Goal: Information Seeking & Learning: Learn about a topic

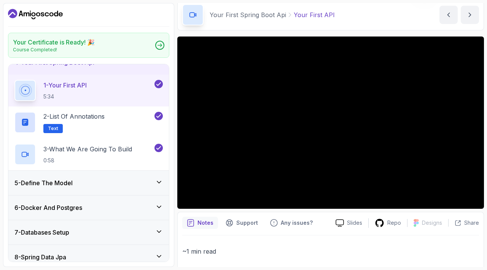
scroll to position [33, 0]
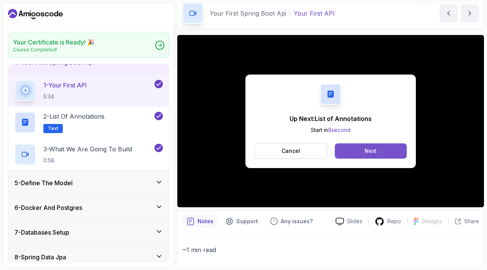
click at [406, 159] on button "Next" at bounding box center [371, 150] width 72 height 15
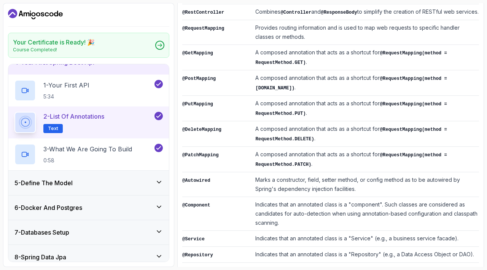
scroll to position [266, 0]
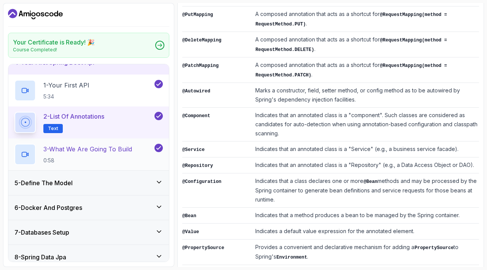
click at [131, 164] on p "0:58" at bounding box center [87, 161] width 89 height 8
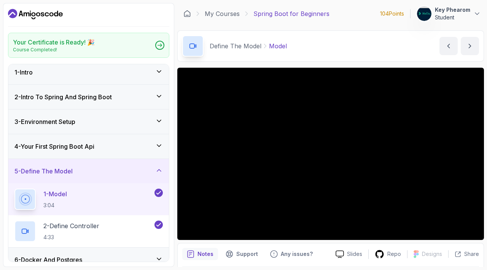
scroll to position [3, 0]
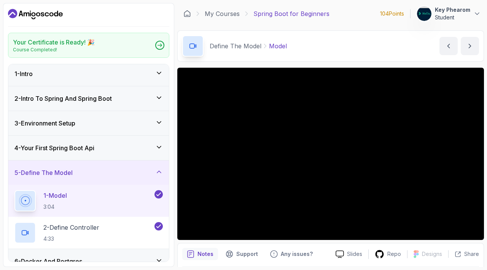
click at [126, 160] on div "4 - Your First Spring Boot Api" at bounding box center [88, 148] width 160 height 24
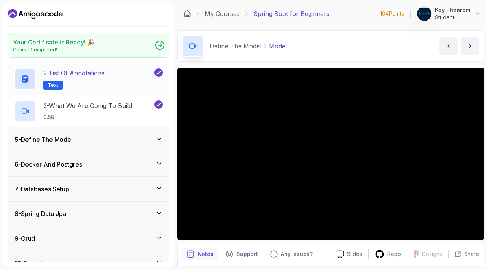
scroll to position [152, 0]
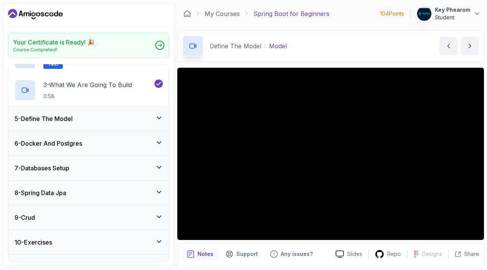
click at [136, 123] on div "5 - Define The Model" at bounding box center [88, 118] width 148 height 9
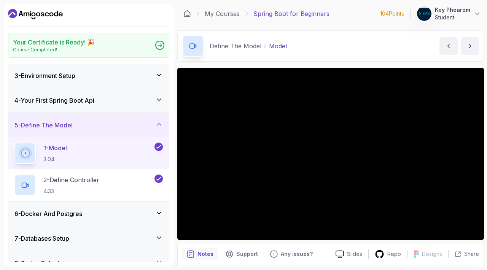
scroll to position [50, 0]
click at [29, 189] on icon at bounding box center [25, 186] width 8 height 8
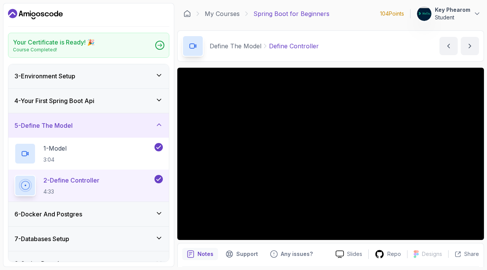
scroll to position [49, 0]
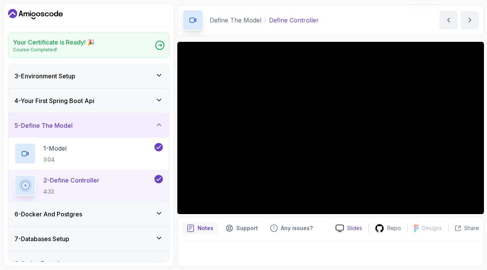
click at [348, 224] on p "Slides" at bounding box center [354, 228] width 15 height 8
click at [387, 224] on p "Repo" at bounding box center [394, 228] width 14 height 8
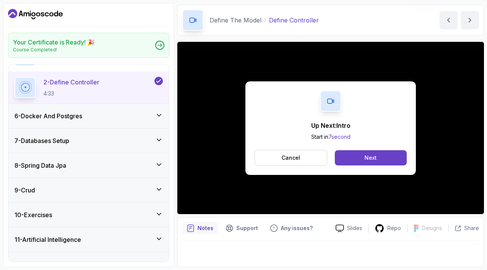
click at [109, 121] on div "6 - Docker And Postgres" at bounding box center [88, 115] width 148 height 9
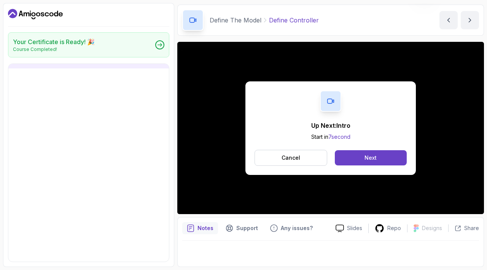
scroll to position [142, 0]
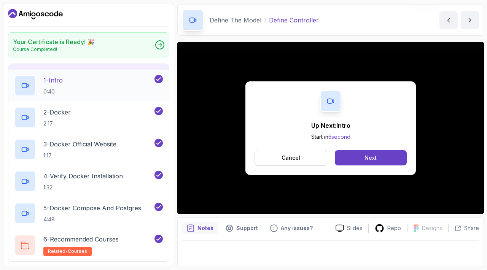
click at [111, 96] on div "1 - Intro 0:40" at bounding box center [83, 85] width 138 height 21
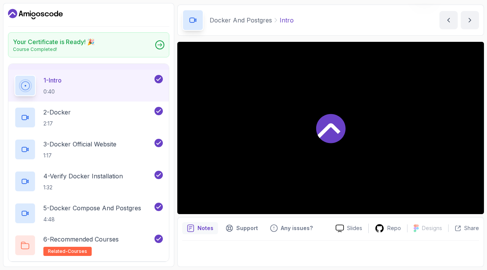
click at [377, 153] on div at bounding box center [330, 128] width 306 height 172
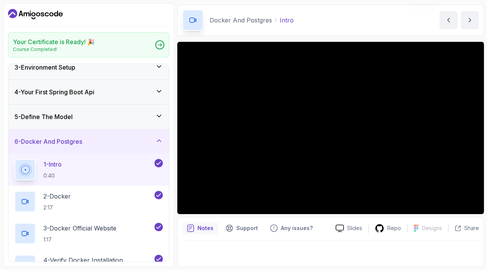
scroll to position [59, 0]
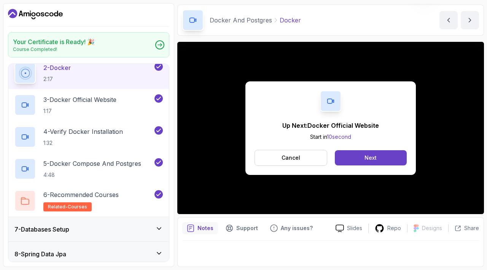
scroll to position [201, 0]
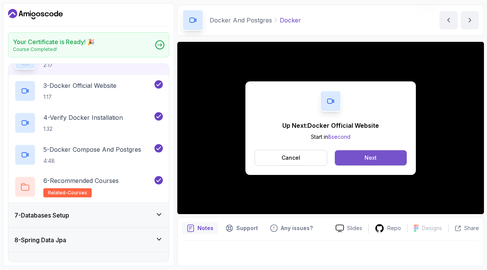
click at [357, 150] on button "Next" at bounding box center [371, 157] width 72 height 15
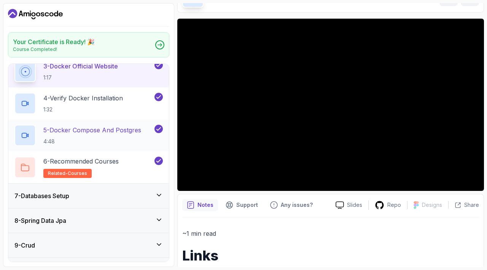
scroll to position [222, 0]
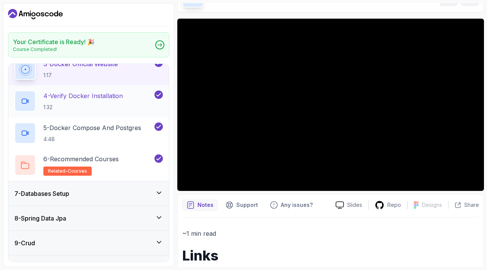
click at [123, 100] on p "4 - Verify Docker Installation" at bounding box center [82, 95] width 79 height 9
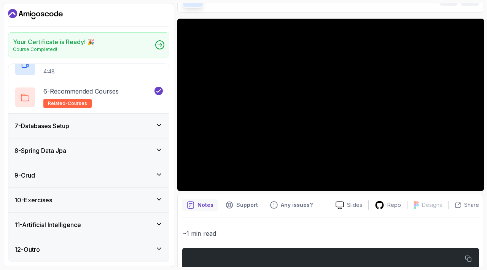
scroll to position [352, 0]
click at [157, 121] on icon at bounding box center [159, 125] width 8 height 8
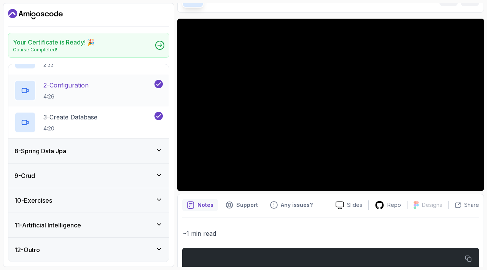
scroll to position [201, 0]
click at [136, 163] on div "8 - Spring Data Jpa" at bounding box center [88, 151] width 160 height 24
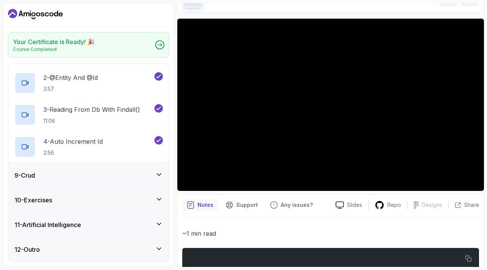
scroll to position [247, 0]
click at [152, 180] on div "9 - Crud" at bounding box center [88, 175] width 148 height 9
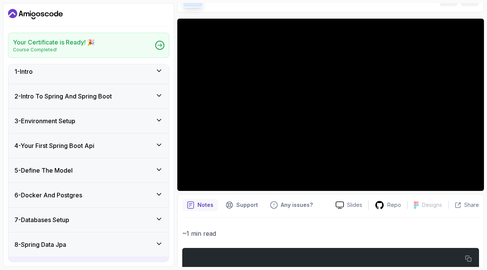
scroll to position [0, 0]
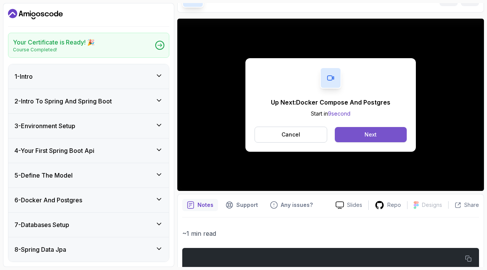
click at [355, 142] on button "Next" at bounding box center [371, 134] width 72 height 15
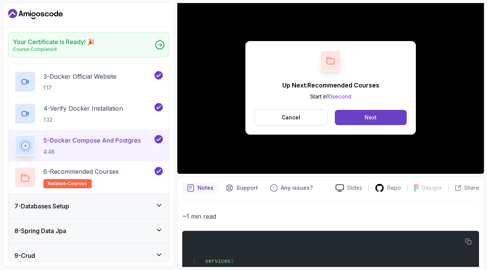
scroll to position [72, 0]
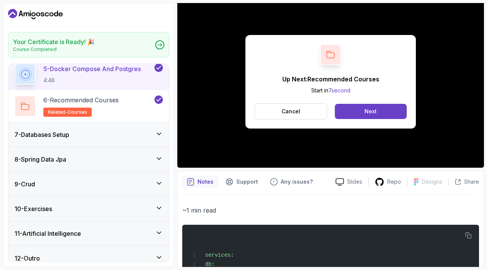
click at [133, 139] on div "7 - Databases Setup" at bounding box center [88, 134] width 148 height 9
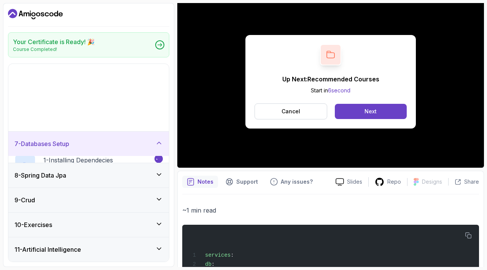
scroll to position [142, 0]
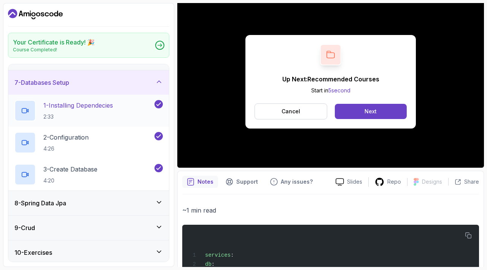
click at [113, 110] on p "1 - Installing Dependecies" at bounding box center [78, 105] width 70 height 9
